Goal: Task Accomplishment & Management: Manage account settings

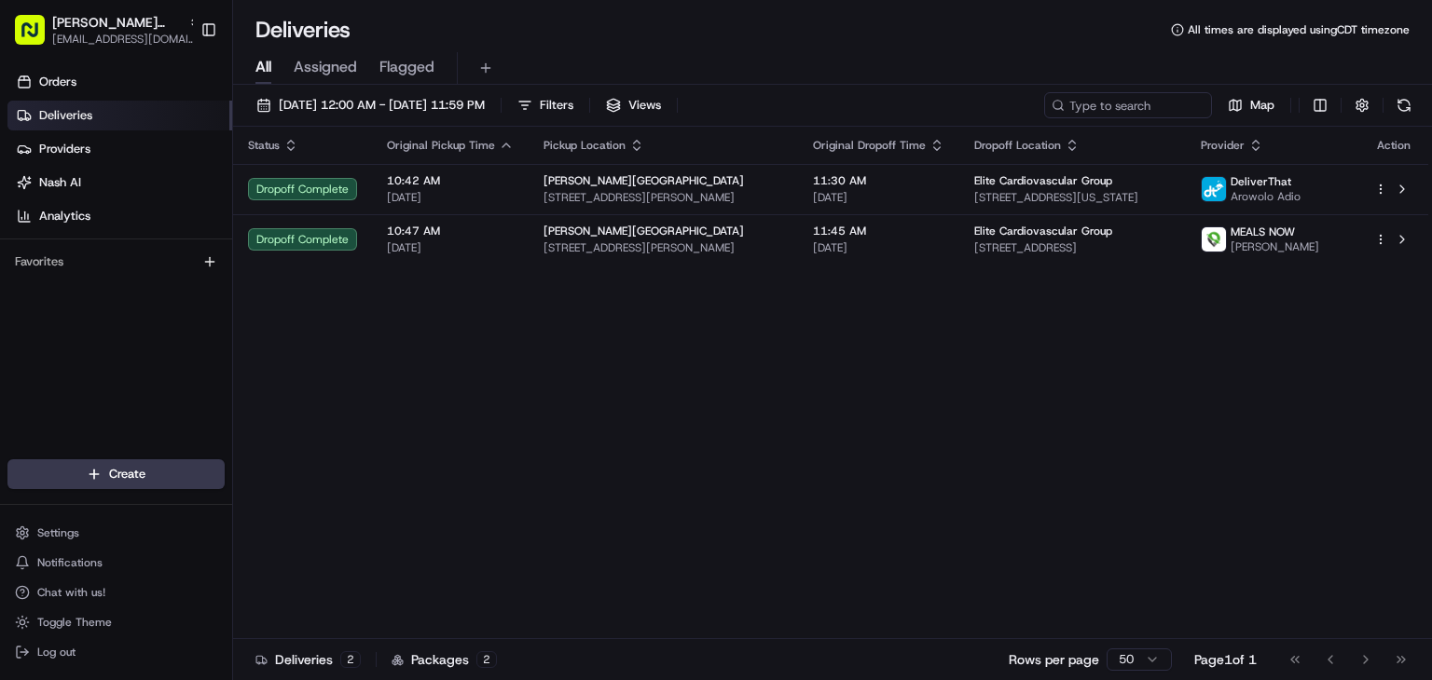
click at [1233, 460] on div "Status Original Pickup Time Pickup Location Original Dropoff Time Dropoff Locat…" at bounding box center [830, 383] width 1195 height 513
click at [485, 103] on span "[DATE] 12:00 AM - [DATE] 11:59 PM" at bounding box center [382, 105] width 206 height 17
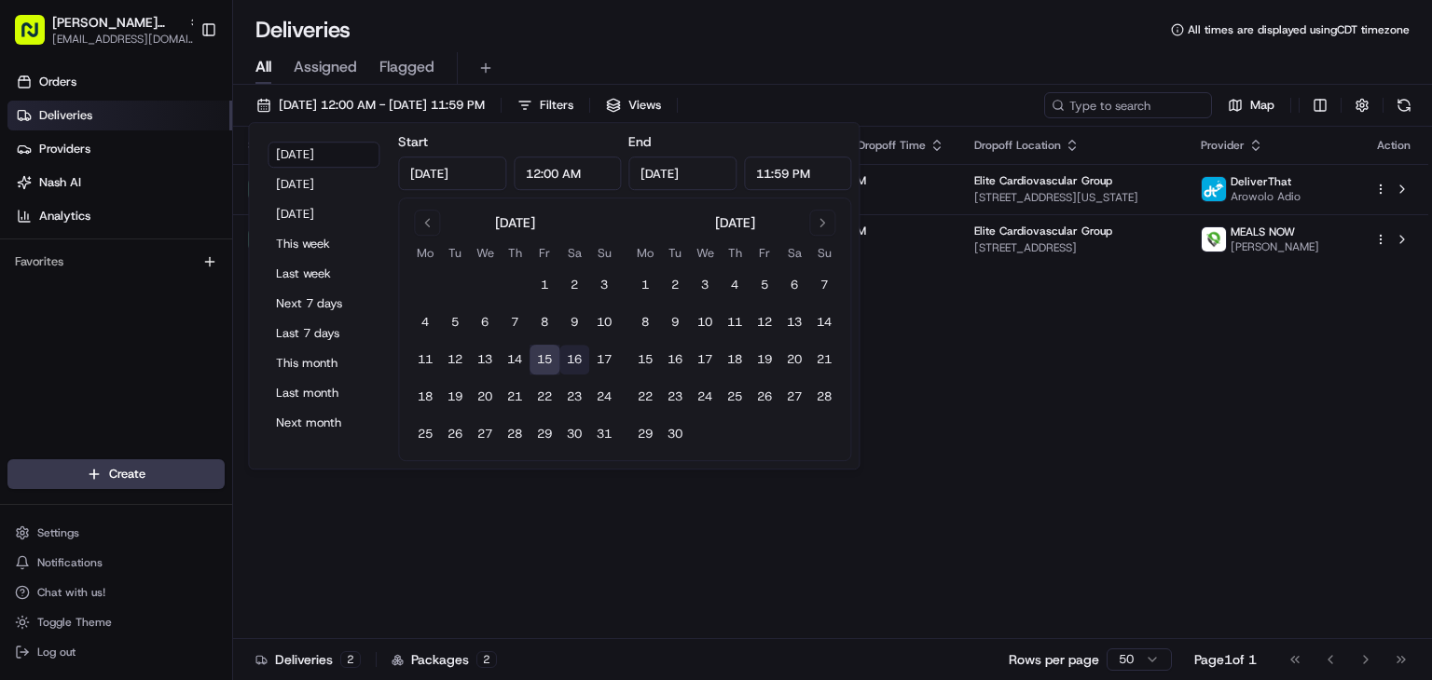
click at [562, 357] on button "16" at bounding box center [574, 360] width 30 height 30
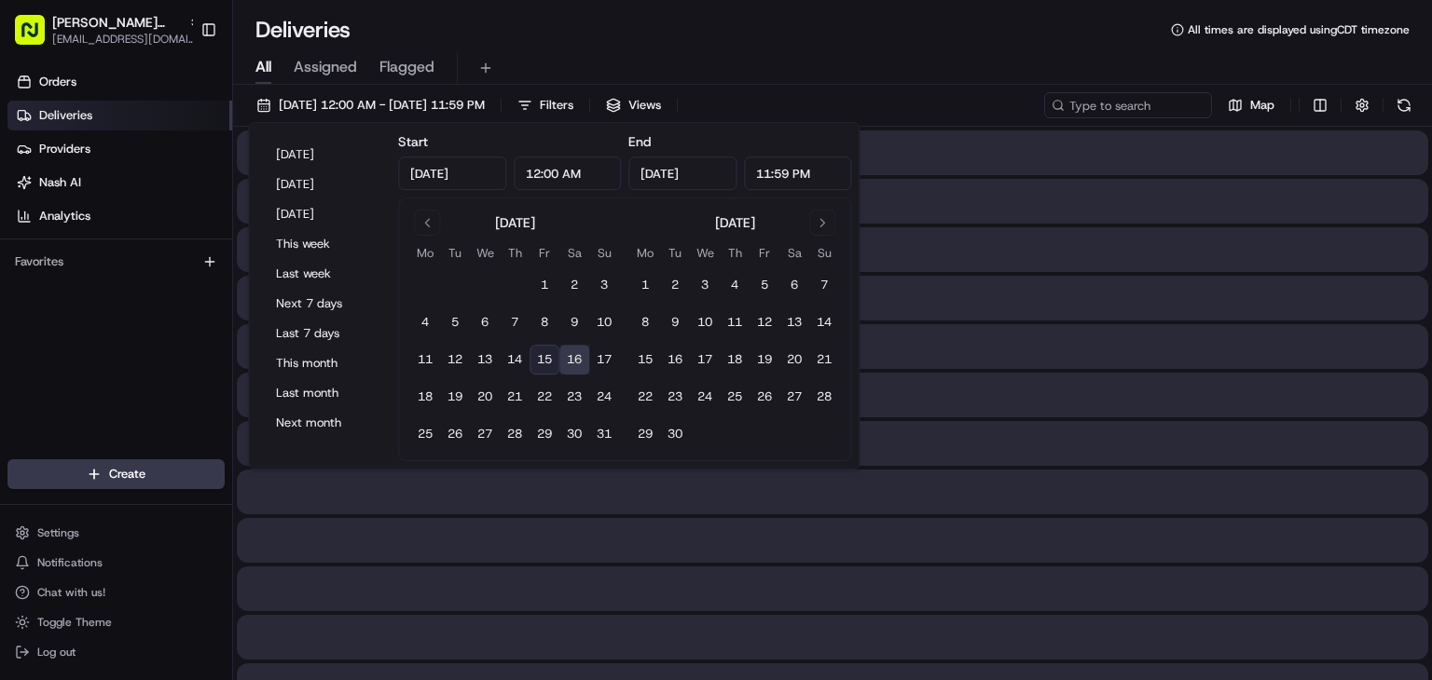
type input "[DATE]"
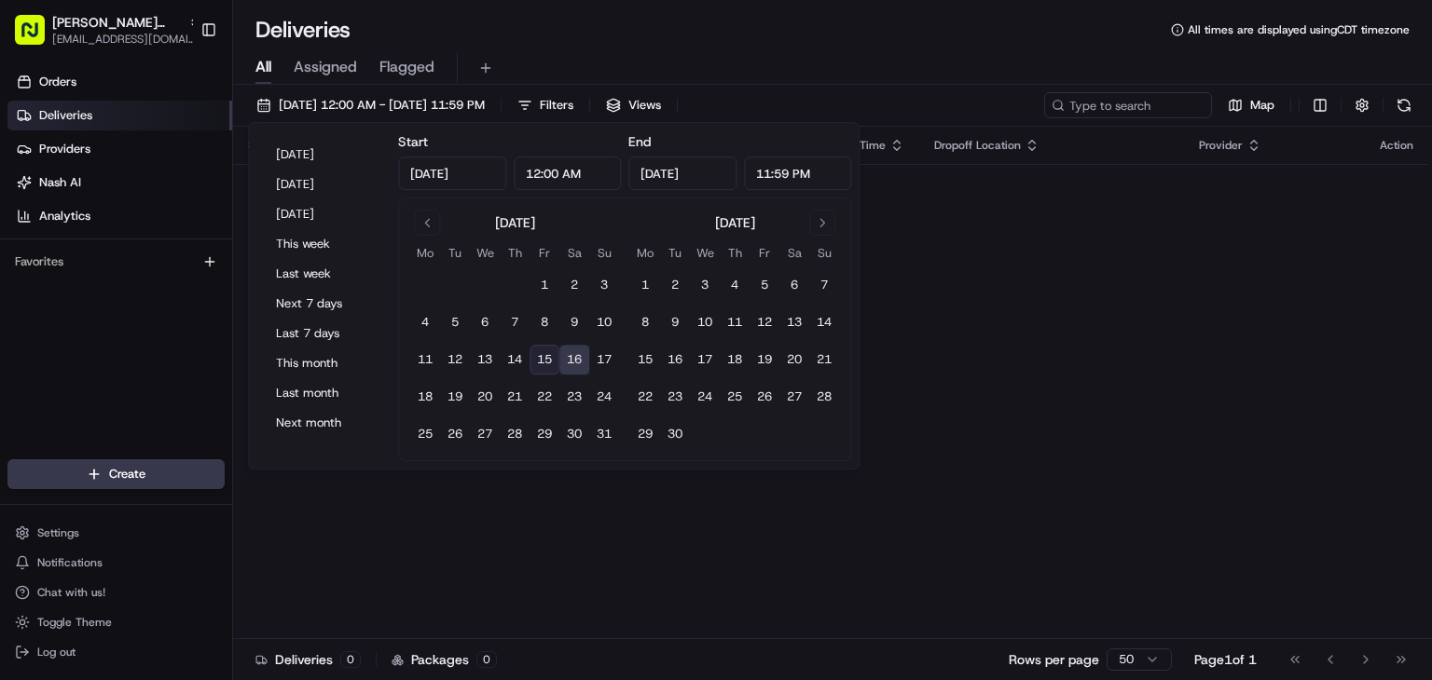
click at [1164, 377] on div "Status Original Pickup Time Pickup Location Original Dropoff Time Dropoff Locat…" at bounding box center [830, 383] width 1195 height 513
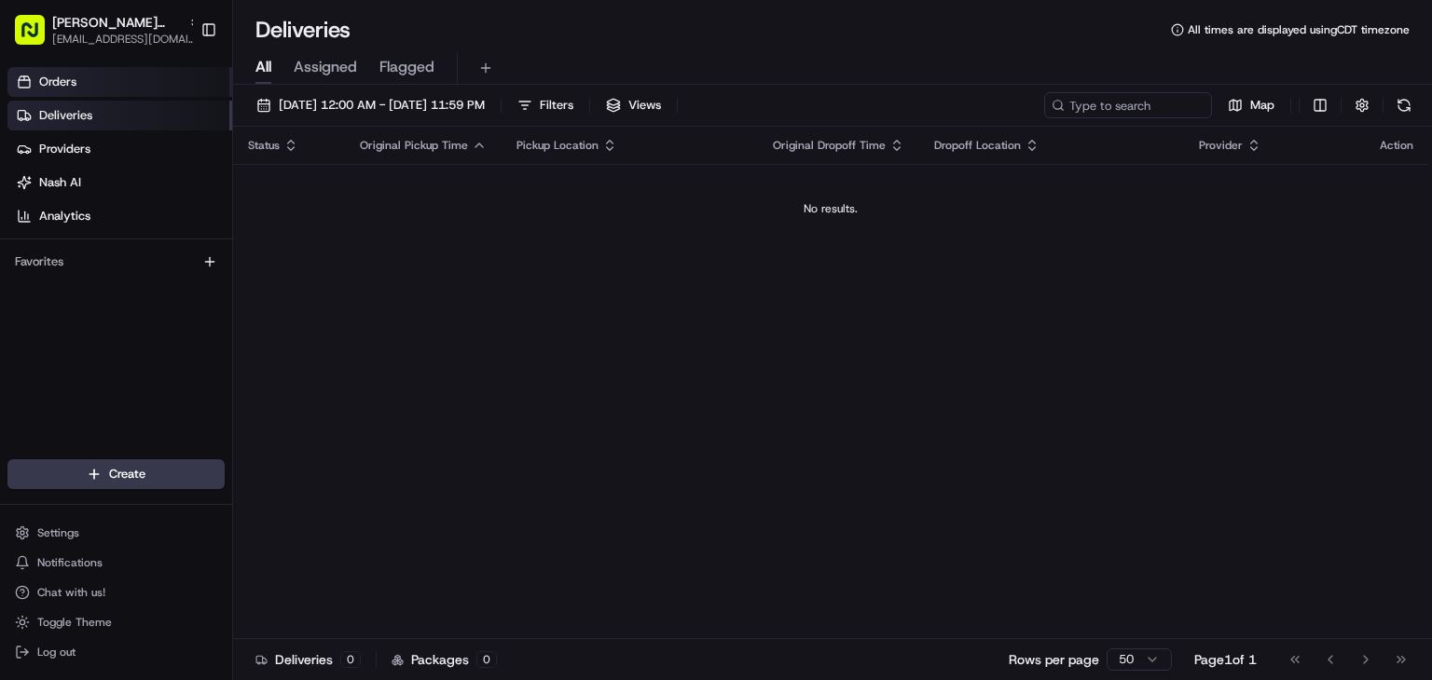
click at [98, 86] on link "Orders" at bounding box center [119, 82] width 225 height 30
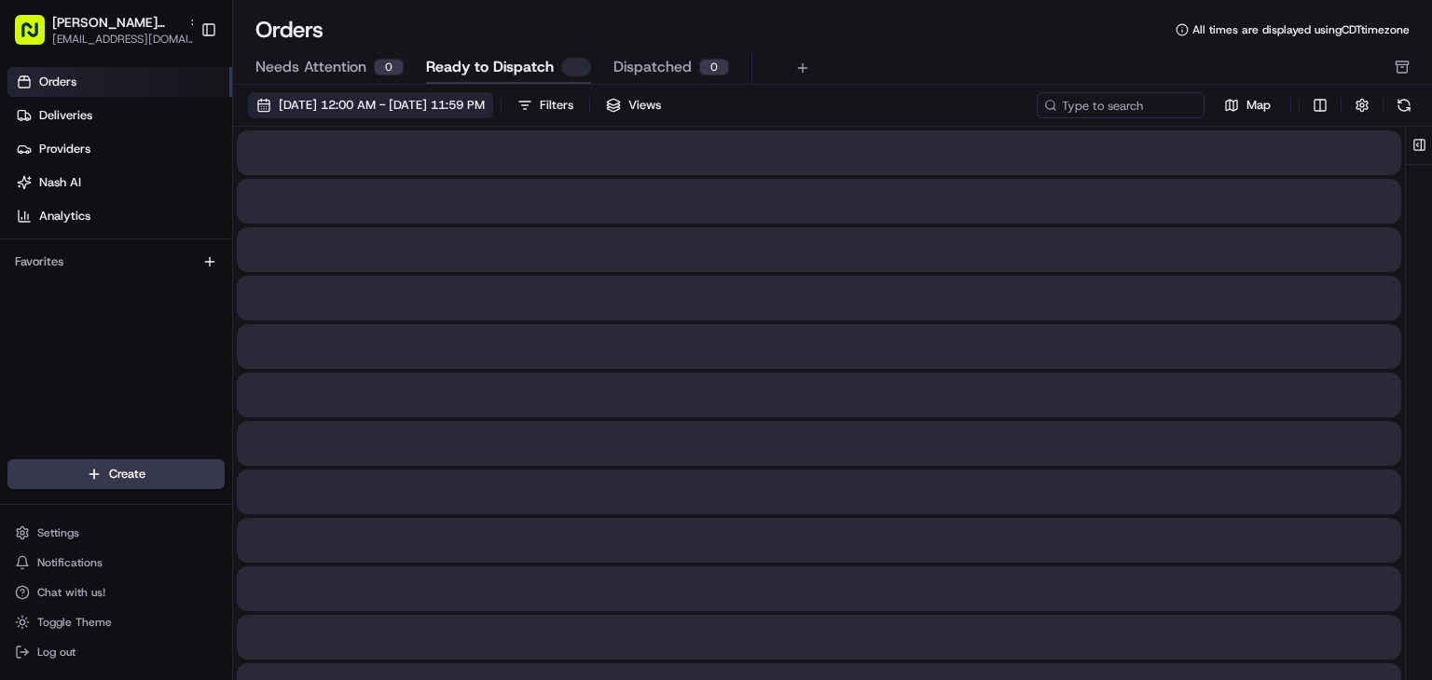
click at [443, 102] on span "[DATE] 12:00 AM - [DATE] 11:59 PM" at bounding box center [382, 105] width 206 height 17
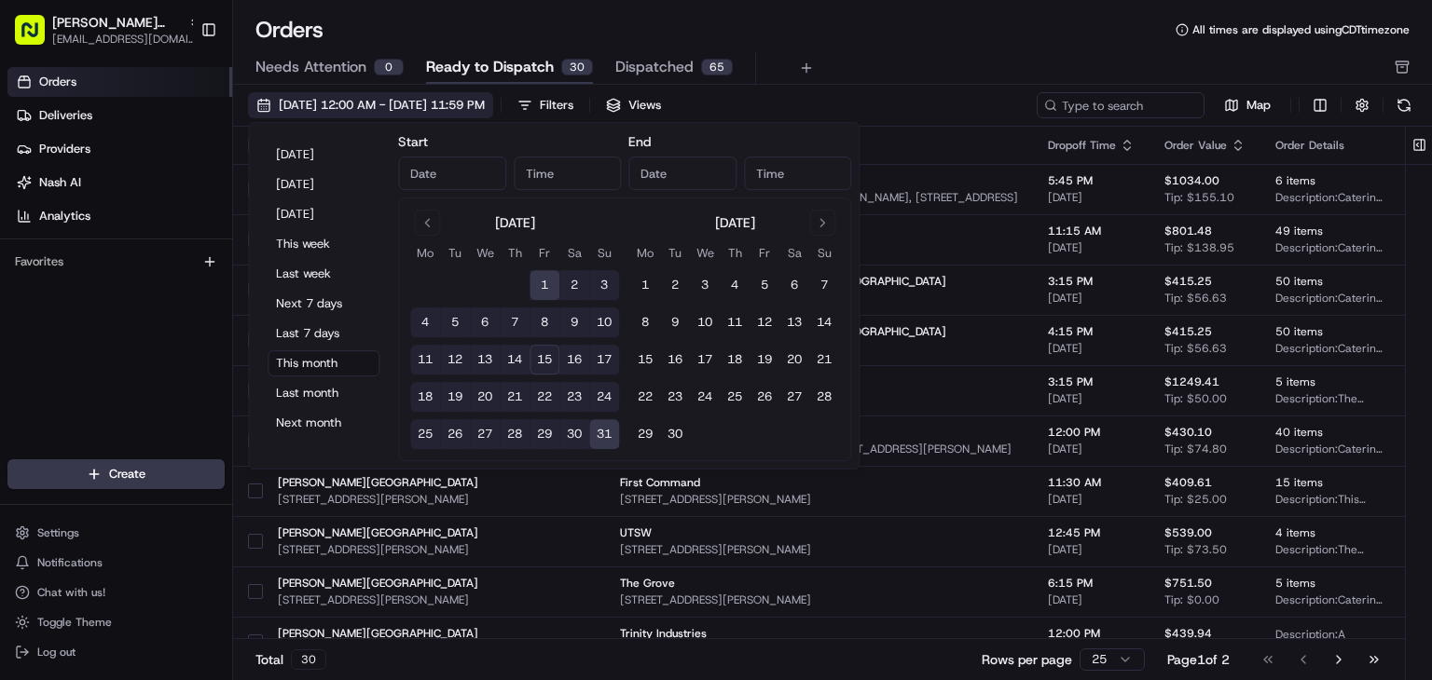
type input "[DATE]"
type input "12:00 AM"
type input "[DATE]"
type input "11:59 PM"
click at [576, 363] on button "16" at bounding box center [574, 360] width 30 height 30
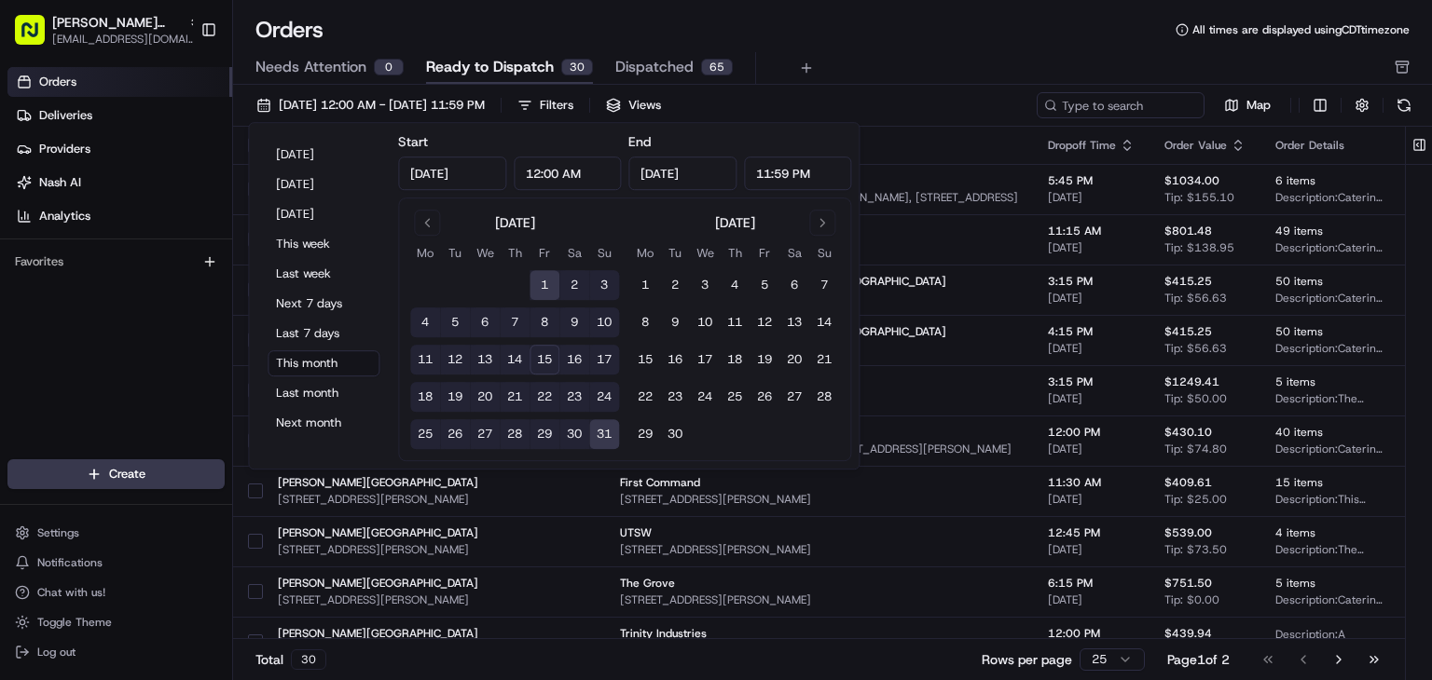
type input "[DATE]"
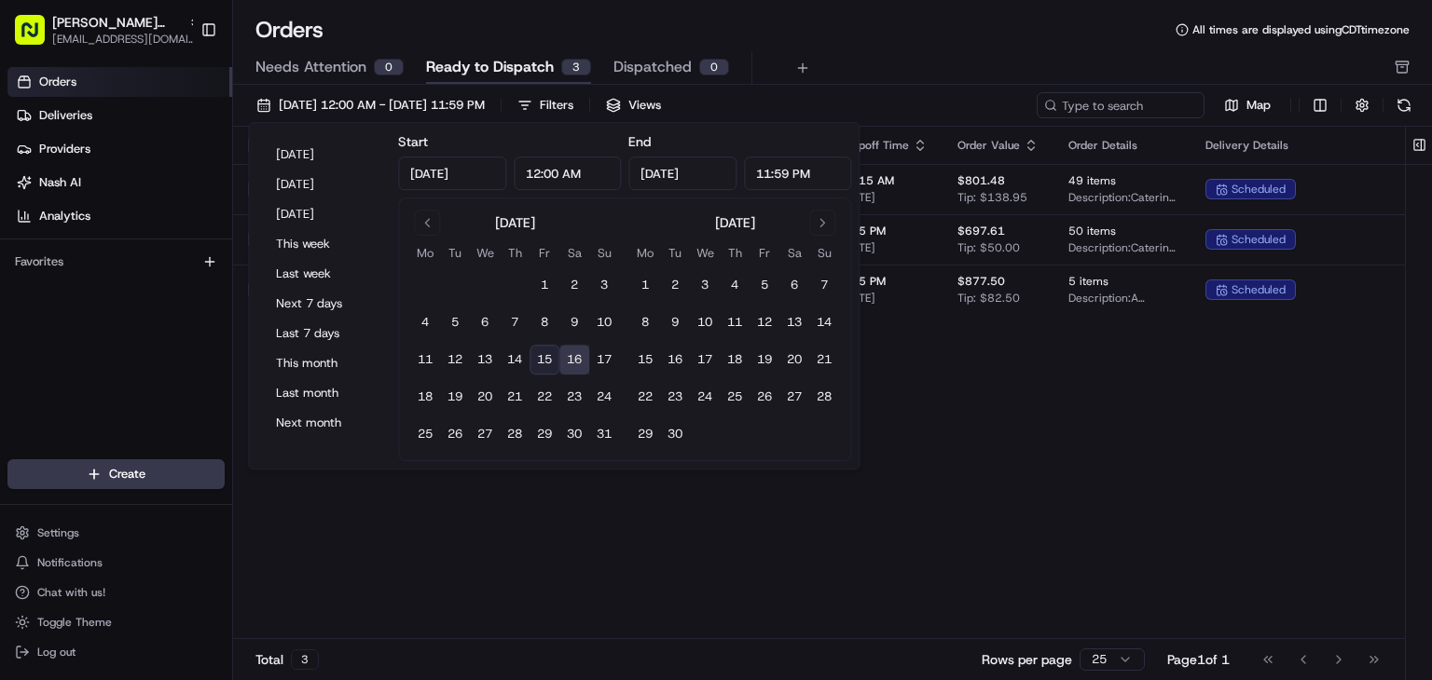
click at [1038, 459] on div "Pickup Location Pickup Time Dropoff Location Dropoff Time Order Value Order Det…" at bounding box center [944, 383] width 1422 height 513
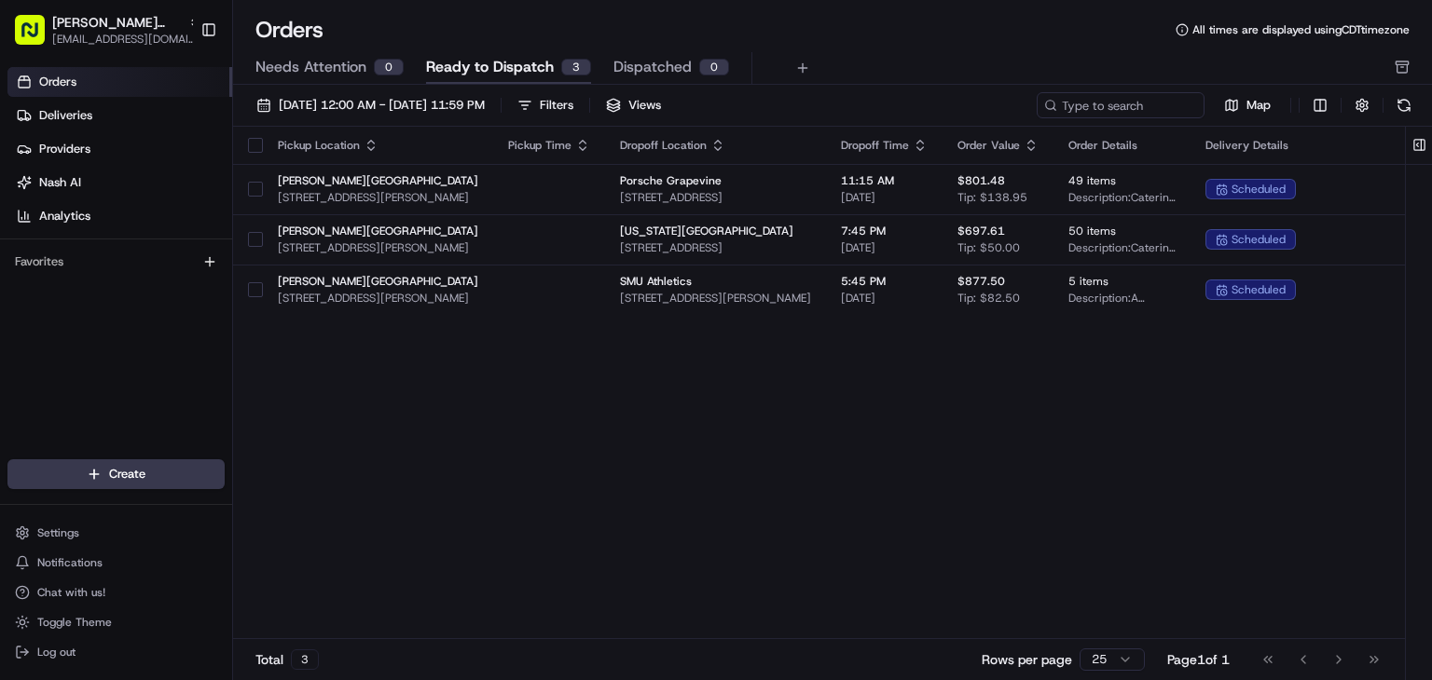
click at [256, 147] on button "button" at bounding box center [255, 145] width 15 height 15
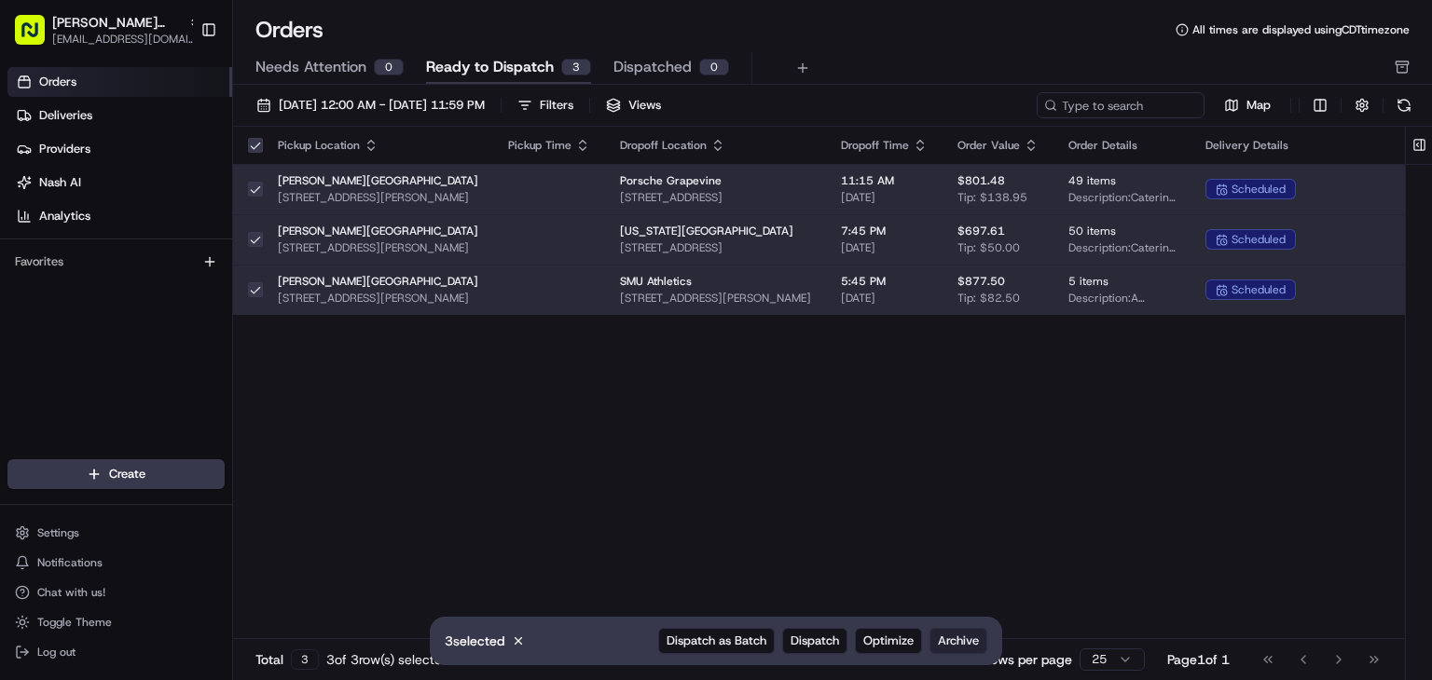
click at [952, 635] on span "Archive" at bounding box center [958, 641] width 41 height 17
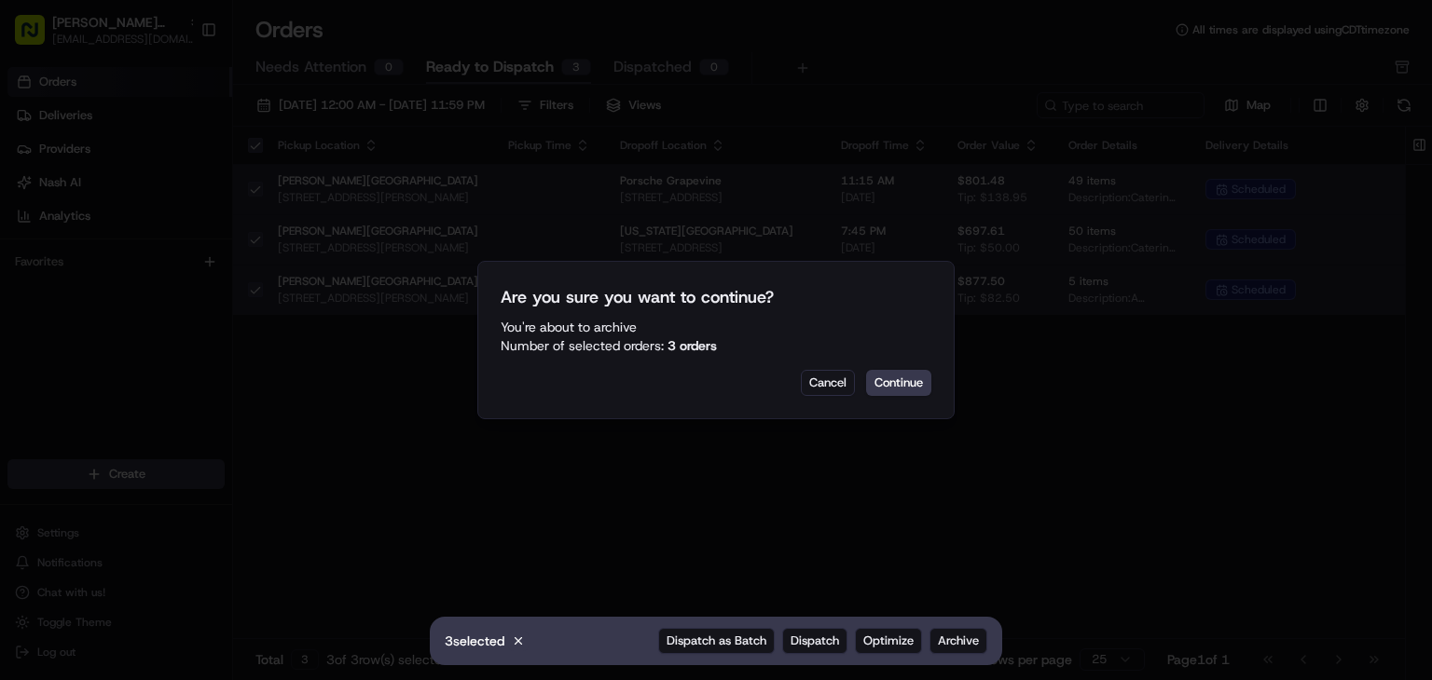
click at [905, 395] on div "Are you sure you want to continue? You're about to Archive Number of selected o…" at bounding box center [715, 340] width 477 height 158
click at [906, 385] on button "Continue" at bounding box center [898, 383] width 65 height 26
